Goal: Information Seeking & Learning: Find specific fact

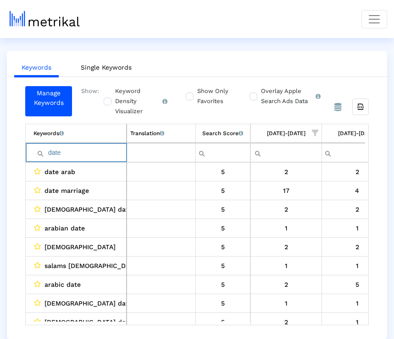
scroll to position [0, 809]
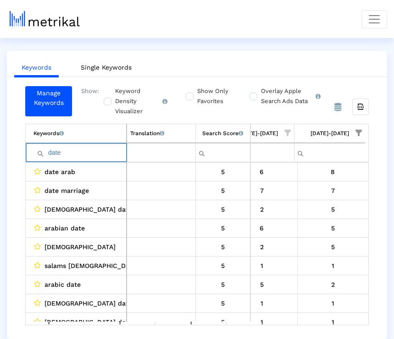
click at [91, 148] on input "date" at bounding box center [79, 152] width 93 height 15
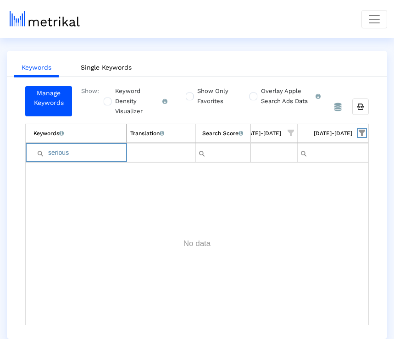
click at [364, 130] on span "Show filter options for column '08/17/25-08/23/25'" at bounding box center [361, 133] width 6 height 6
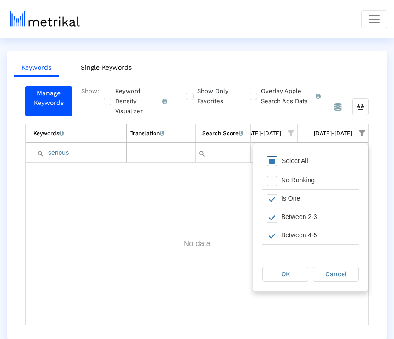
click at [321, 163] on div "Select All" at bounding box center [310, 162] width 96 height 18
click at [304, 276] on div "OK" at bounding box center [285, 274] width 45 height 14
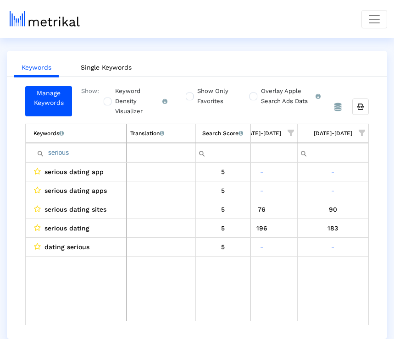
click at [92, 152] on input "serious" at bounding box center [79, 152] width 93 height 15
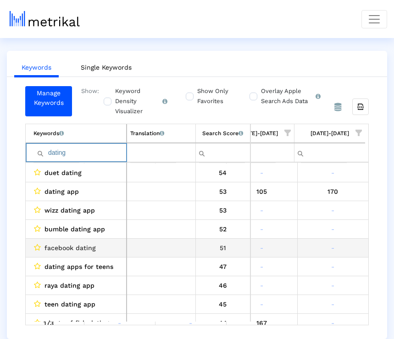
scroll to position [148, 809]
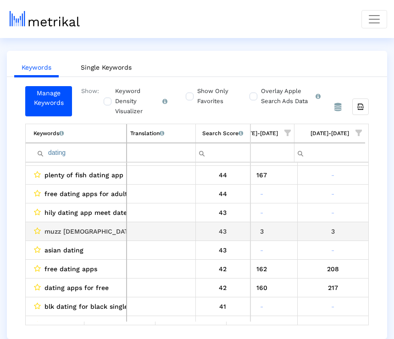
click at [79, 232] on span "muzz [DEMOGRAPHIC_DATA] dating marriage" at bounding box center [115, 231] width 142 height 12
click at [79, 233] on span "muzz [DEMOGRAPHIC_DATA] dating marriage" at bounding box center [115, 231] width 142 height 12
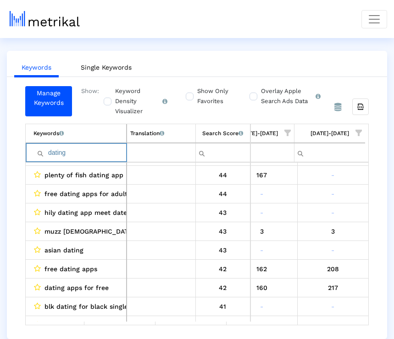
click at [82, 157] on input "dating" at bounding box center [79, 152] width 93 height 15
click at [108, 152] on input "dating" at bounding box center [79, 152] width 93 height 15
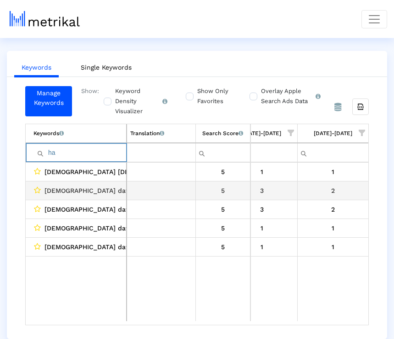
type input "h"
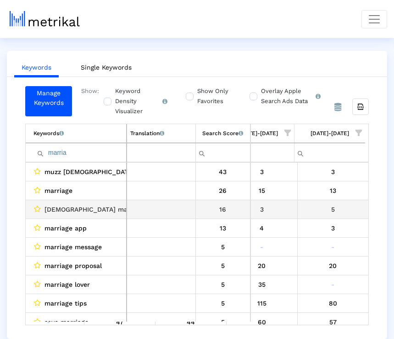
click at [334, 213] on div "5" at bounding box center [333, 209] width 65 height 12
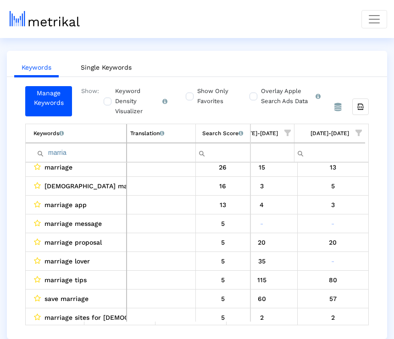
click at [85, 155] on input "marria" at bounding box center [79, 152] width 93 height 15
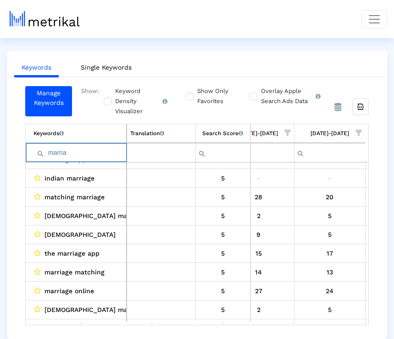
click at [85, 157] on input "marria" at bounding box center [79, 152] width 93 height 15
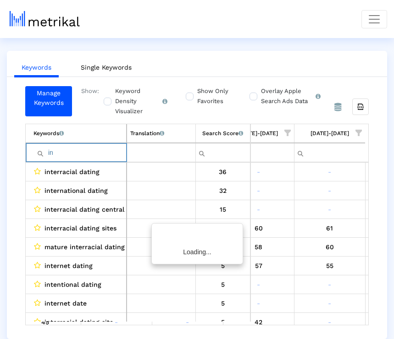
type input "i"
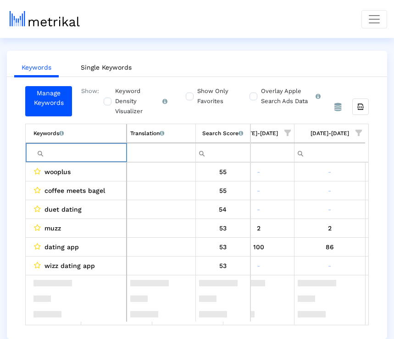
scroll to position [535, 0]
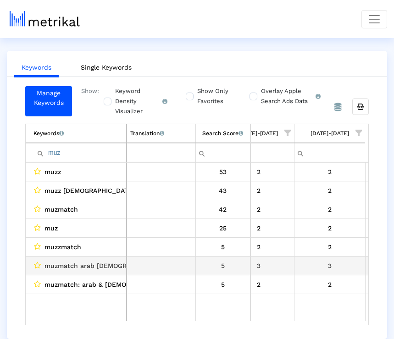
click at [108, 270] on span "muzmatch arab [DEMOGRAPHIC_DATA] dating" at bounding box center [117, 266] width 146 height 12
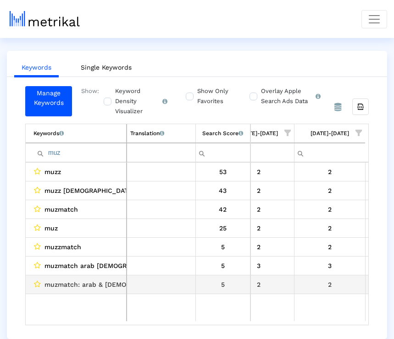
click at [106, 285] on span "muzmatch: arab & [DEMOGRAPHIC_DATA] dating" at bounding box center [121, 285] width 154 height 12
copy span "muzmatch: arab & [DEMOGRAPHIC_DATA] dating"
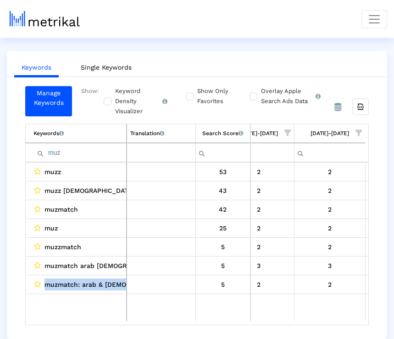
click at [65, 264] on span "muzmatch arab [DEMOGRAPHIC_DATA] dating" at bounding box center [117, 266] width 146 height 12
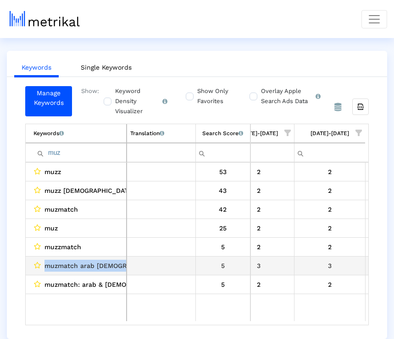
click at [65, 264] on span "muzmatch arab [DEMOGRAPHIC_DATA] dating" at bounding box center [117, 266] width 146 height 12
copy span "muzmatch arab [DEMOGRAPHIC_DATA] dating"
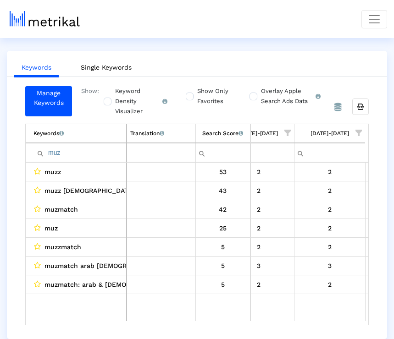
click at [78, 149] on input "muz" at bounding box center [79, 152] width 93 height 15
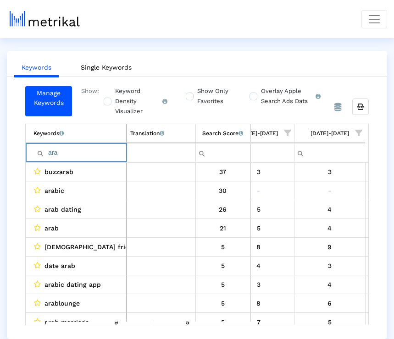
type input "ara"
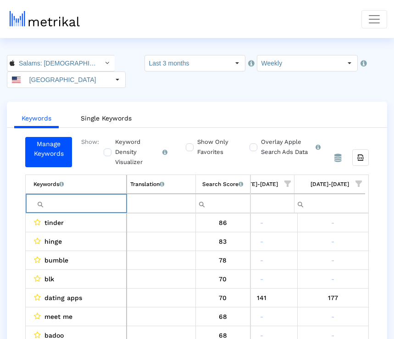
click at [82, 203] on input "Filter cell" at bounding box center [79, 203] width 93 height 15
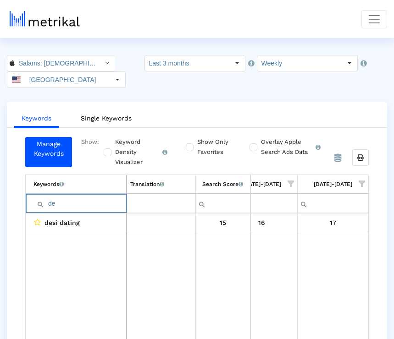
type input "d"
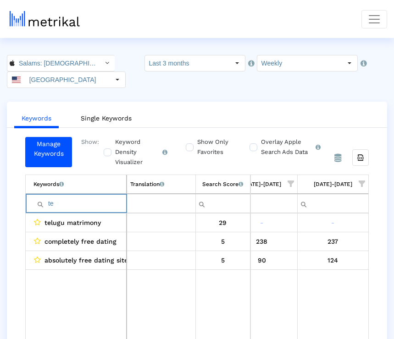
type input "t"
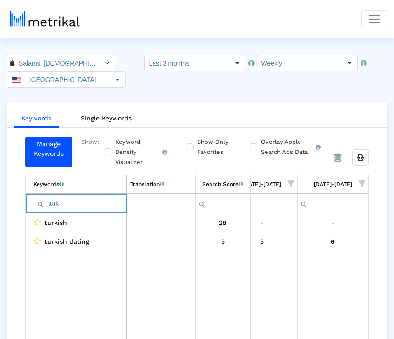
click at [78, 202] on input "turk" at bounding box center [79, 203] width 93 height 15
click at [48, 202] on input "[DEMOGRAPHIC_DATA]" at bounding box center [79, 203] width 93 height 15
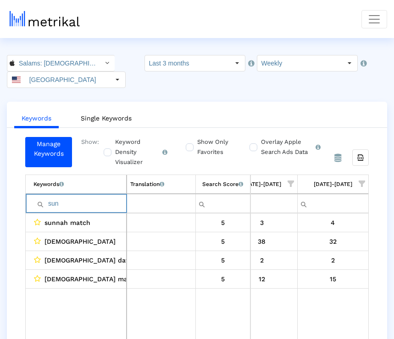
click at [114, 204] on input "sun" at bounding box center [79, 203] width 93 height 15
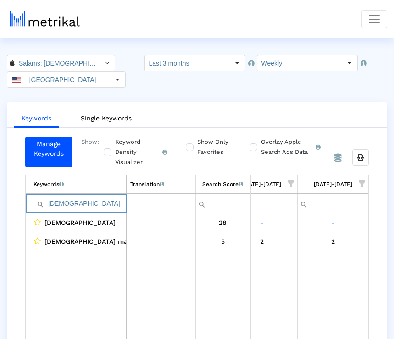
click at [69, 200] on input "[DEMOGRAPHIC_DATA]" at bounding box center [79, 203] width 93 height 15
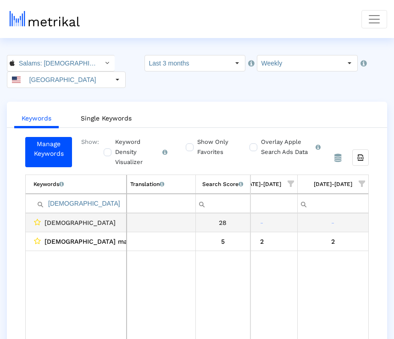
click at [73, 226] on div "[DEMOGRAPHIC_DATA]" at bounding box center [77, 223] width 89 height 12
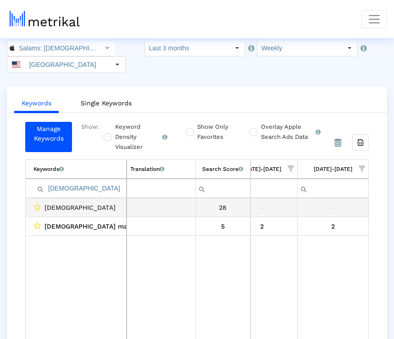
scroll to position [16, 0]
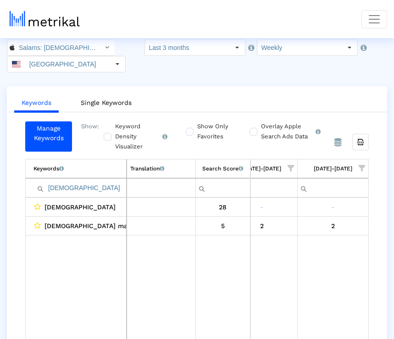
click at [80, 189] on input "[DEMOGRAPHIC_DATA]" at bounding box center [79, 188] width 93 height 15
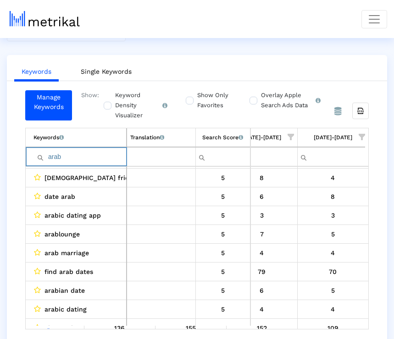
scroll to position [78, 0]
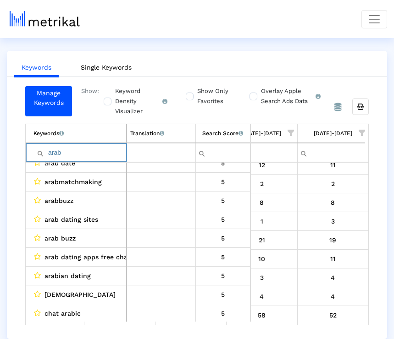
click at [106, 148] on input "arab" at bounding box center [79, 152] width 93 height 15
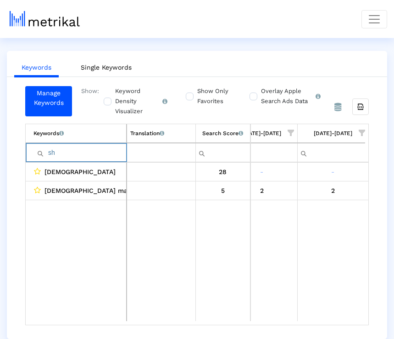
type input "s"
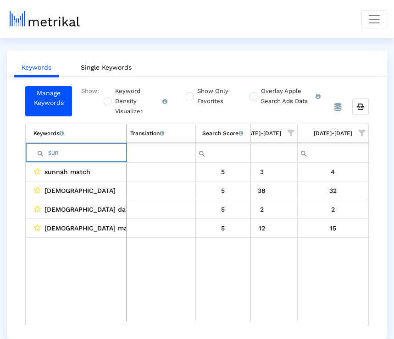
click at [85, 157] on input "sun" at bounding box center [79, 152] width 93 height 15
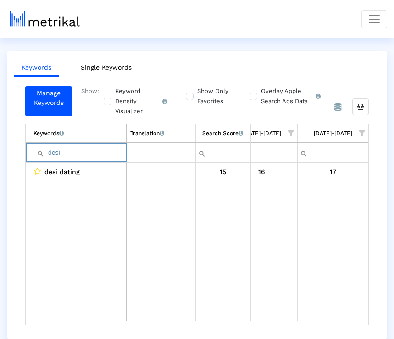
type input "desi"
click at [93, 152] on input "desi" at bounding box center [79, 152] width 93 height 15
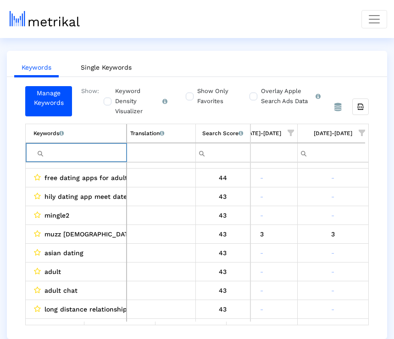
click at [71, 156] on input "Filter cell" at bounding box center [79, 152] width 93 height 15
type input "adult"
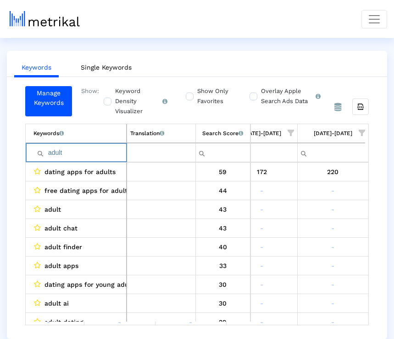
click at [91, 154] on input "adult" at bounding box center [79, 152] width 93 height 15
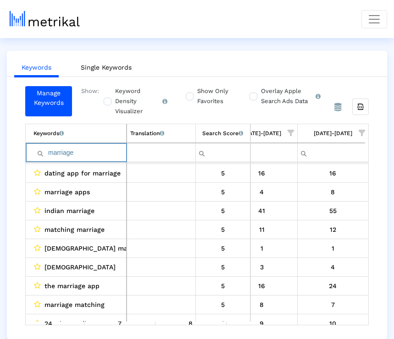
type input "marriage"
